Goal: Use online tool/utility: Utilize a website feature to perform a specific function

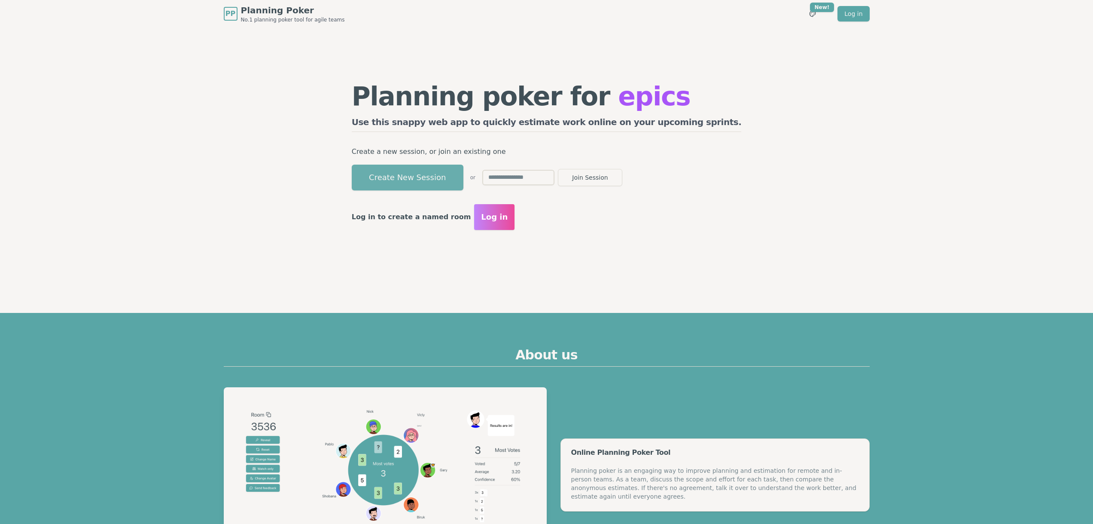
click at [453, 178] on button "Create New Session" at bounding box center [408, 178] width 112 height 26
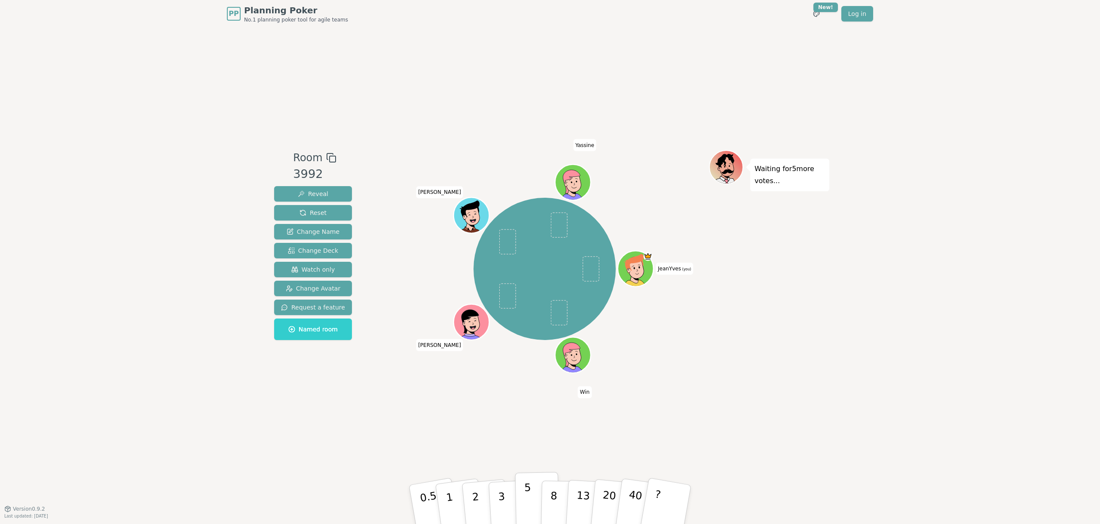
click at [531, 495] on button "5" at bounding box center [537, 504] width 44 height 65
click at [151, 294] on div "PP Planning Poker No.1 planning poker tool for agile teams Toggle theme New! Lo…" at bounding box center [550, 262] width 1100 height 524
click at [452, 500] on button "1" at bounding box center [459, 505] width 51 height 70
drag, startPoint x: 494, startPoint y: 424, endPoint x: 507, endPoint y: 476, distance: 53.1
click at [494, 424] on div "Room 3992 Reveal Reset Change Name Change Deck Watch only Change Avatar Request…" at bounding box center [550, 267] width 559 height 481
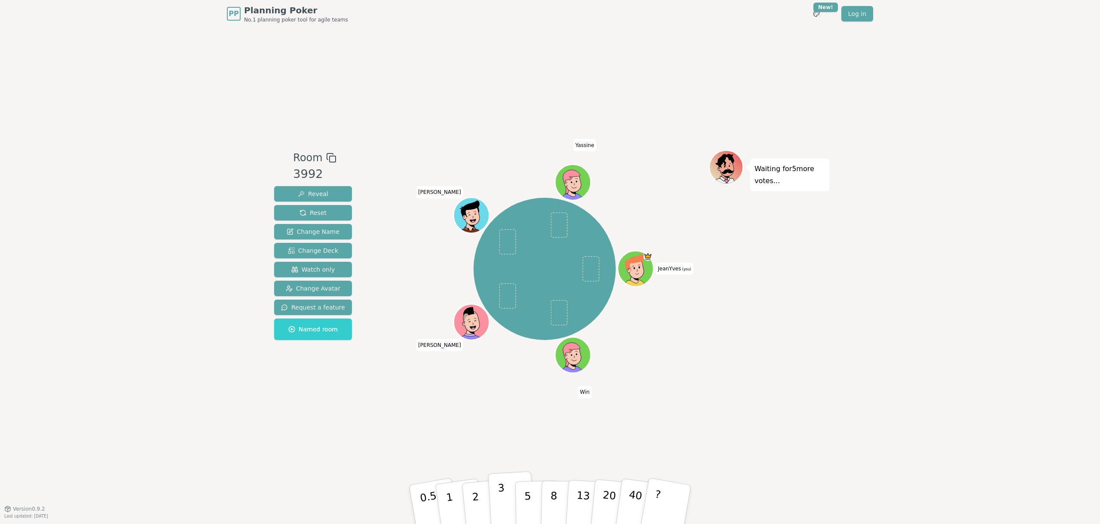
click at [507, 495] on button "3" at bounding box center [511, 504] width 47 height 67
click at [91, 299] on div "PP Planning Poker No.1 planning poker tool for agile teams Toggle theme New! Lo…" at bounding box center [550, 262] width 1100 height 524
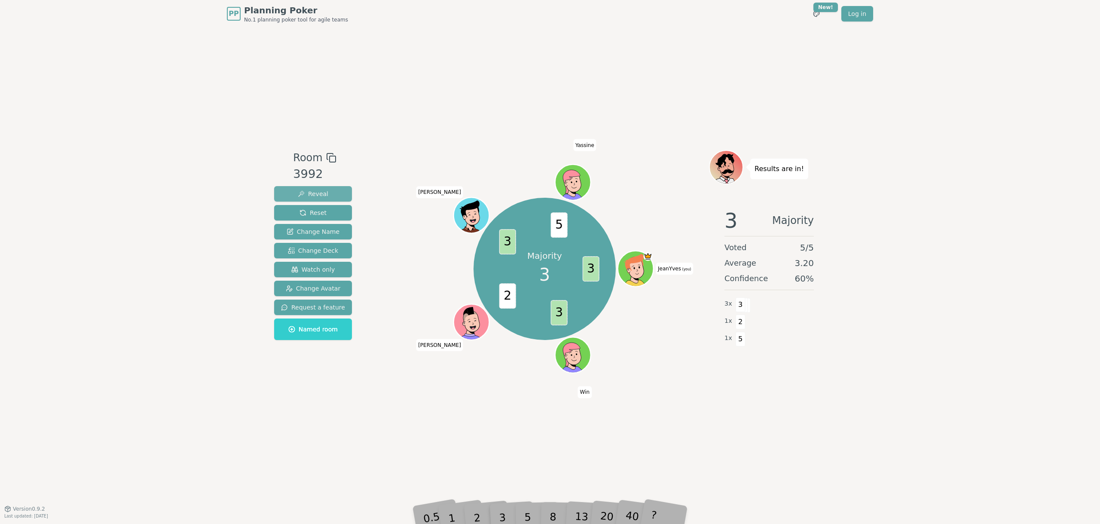
click at [321, 193] on span "Reveal" at bounding box center [313, 193] width 31 height 9
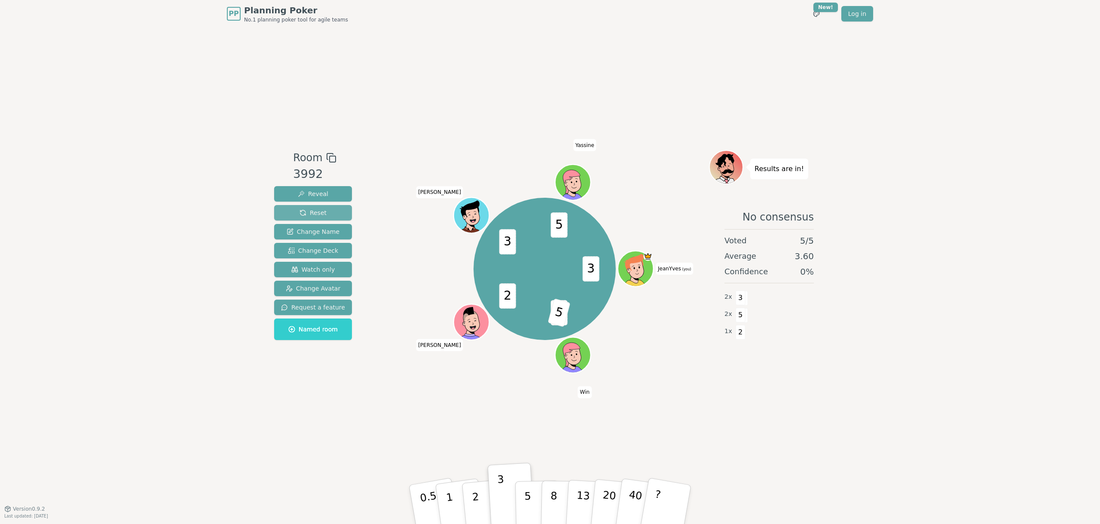
click at [311, 214] on span "Reset" at bounding box center [312, 212] width 27 height 9
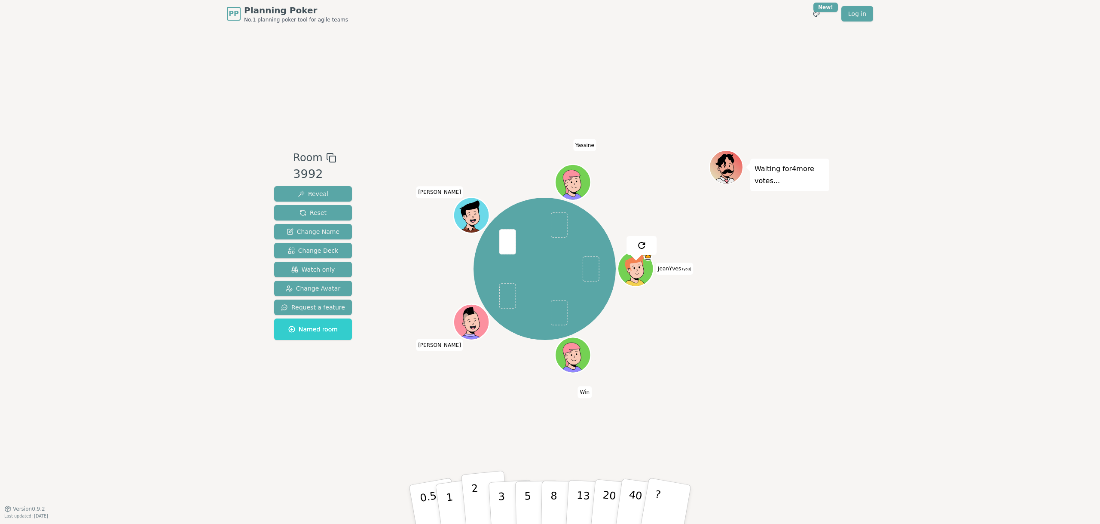
click at [484, 504] on button "2" at bounding box center [485, 504] width 49 height 68
